Goal: Check status

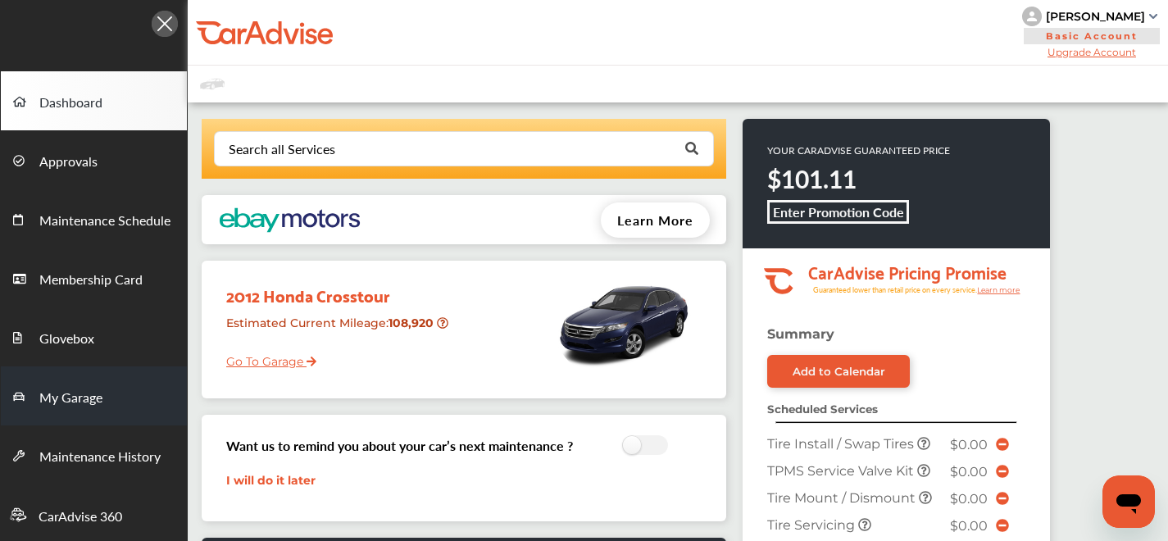
click at [69, 389] on span "My Garage" at bounding box center [70, 398] width 63 height 21
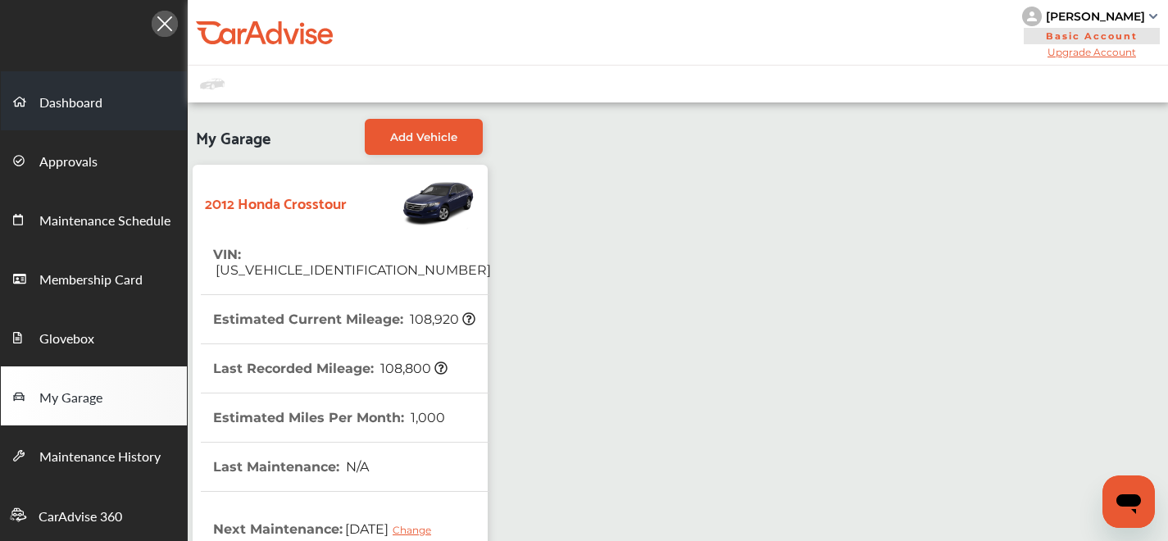
click at [108, 95] on link "Dashboard" at bounding box center [94, 100] width 186 height 59
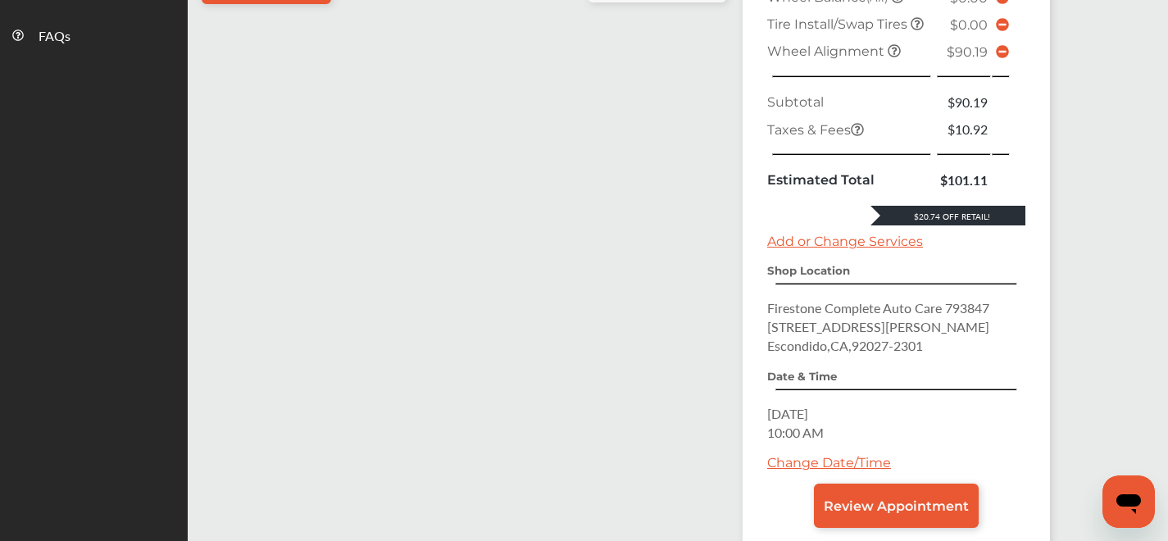
scroll to position [777, 0]
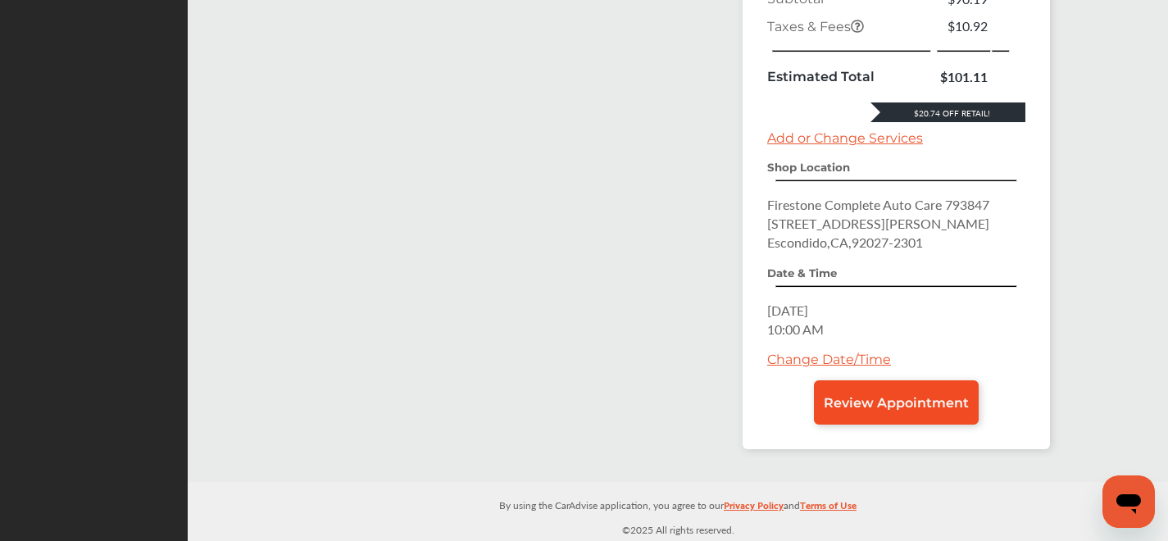
click at [872, 397] on span "Review Appointment" at bounding box center [895, 403] width 145 height 16
